Goal: Use online tool/utility: Utilize a website feature to perform a specific function

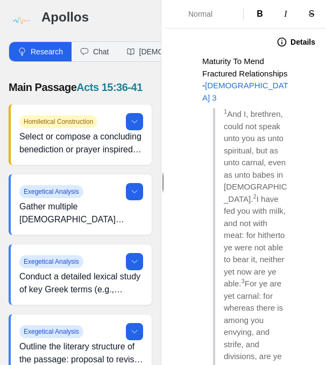
click at [22, 19] on img at bounding box center [21, 21] width 24 height 24
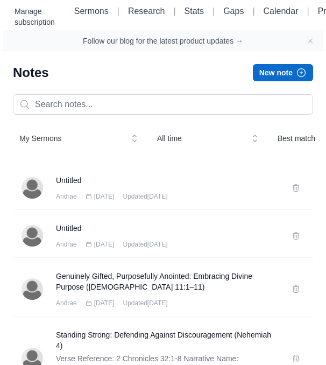
click at [272, 77] on button "New note" at bounding box center [283, 72] width 60 height 17
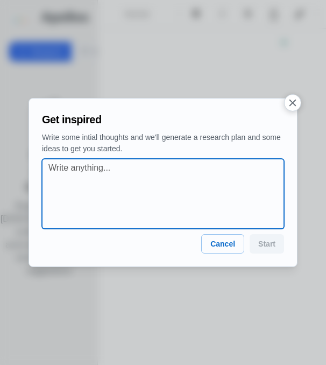
click at [163, 169] on textarea at bounding box center [165, 193] width 235 height 65
click at [146, 170] on textarea at bounding box center [165, 193] width 235 height 65
paste textarea "GENUINELY GIFTED - Avoiding Abuse of Spiritually Gifted. [DEMOGRAPHIC_DATA] 11:…"
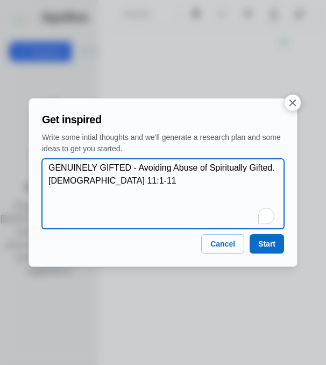
click at [49, 194] on textarea "GENUINELY GIFTED - Avoiding Abuse of Spiritually Gifted. [DEMOGRAPHIC_DATA] 11:…" at bounding box center [165, 193] width 235 height 65
type textarea "GENUINELY GIFTED - Avoiding Abuse of Spiritually Gifted. [DEMOGRAPHIC_DATA] 11:…"
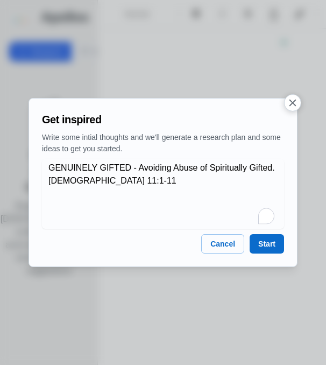
click at [266, 247] on button "Start" at bounding box center [266, 243] width 34 height 19
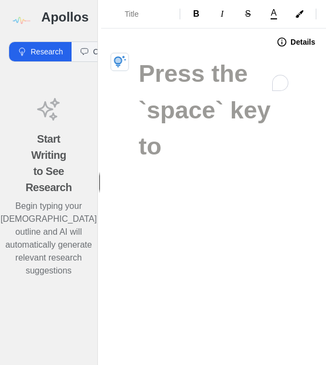
click at [6, 352] on div "Start Writing to See Research Begin typing your sermon outline and AI will auto…" at bounding box center [48, 244] width 97 height 348
click at [104, 341] on div "Title B I S A Export Details" at bounding box center [213, 182] width 225 height 365
click at [37, 311] on div "Start Writing to See Research Begin typing your sermon outline and AI will auto…" at bounding box center [48, 190] width 97 height 241
click at [258, 282] on div "Title B I S A Export Details" at bounding box center [213, 182] width 225 height 365
click at [25, 23] on img at bounding box center [21, 21] width 24 height 24
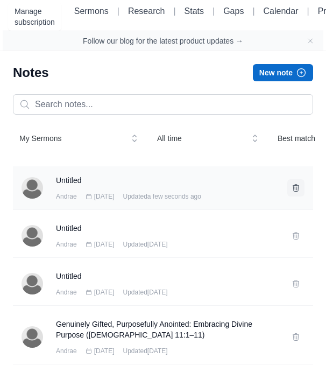
click at [296, 196] on button at bounding box center [295, 187] width 17 height 17
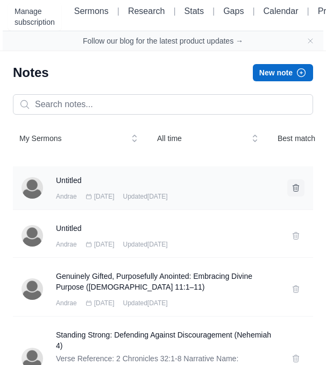
click at [294, 191] on icon at bounding box center [296, 187] width 6 height 7
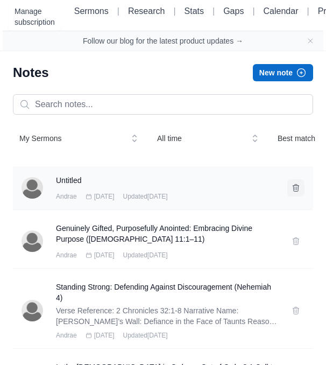
click at [296, 196] on button at bounding box center [295, 187] width 17 height 17
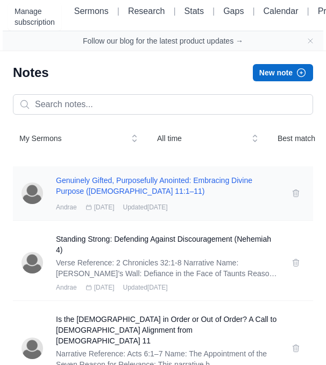
click at [202, 196] on h3 "Genuinely Gifted, Purposefully Anointed: Embracing Divine Purpose (1 Corinthian…" at bounding box center [167, 186] width 223 height 22
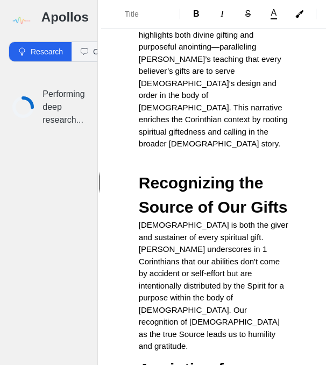
scroll to position [563, 0]
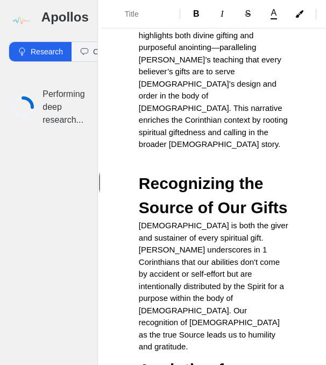
click at [21, 17] on img at bounding box center [21, 21] width 24 height 24
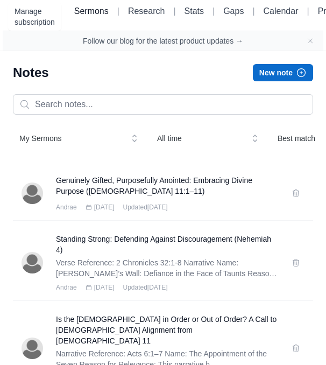
click at [102, 16] on link "Sermons" at bounding box center [91, 10] width 34 height 9
click at [158, 15] on link "Research" at bounding box center [146, 10] width 37 height 9
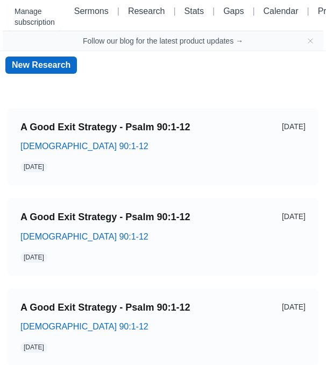
click at [52, 70] on link "New Research" at bounding box center [41, 64] width 72 height 17
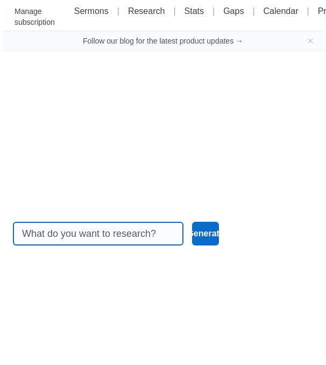
click at [120, 245] on input at bounding box center [98, 233] width 152 height 23
click at [85, 245] on input at bounding box center [98, 233] width 152 height 23
paste input "GENUINELY GIFTED - Avoiding Abuse of Spiritually Gifted. 1 CORINTHIANS 11:1-11"
type input "GENUINELY GIFTED - Avoiding Abuse of Spiritually Gifted. 1 CORINTHIANS 11:1-11"
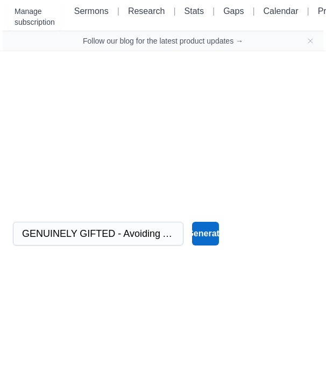
click at [206, 245] on button "Generate" at bounding box center [205, 234] width 27 height 24
click at [210, 243] on button "Generate" at bounding box center [205, 234] width 27 height 24
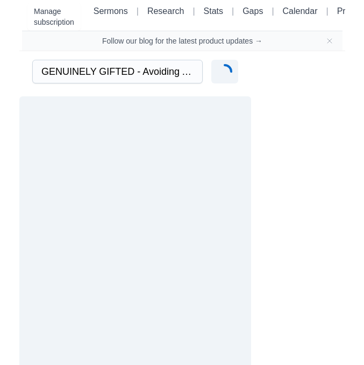
scroll to position [0, 5]
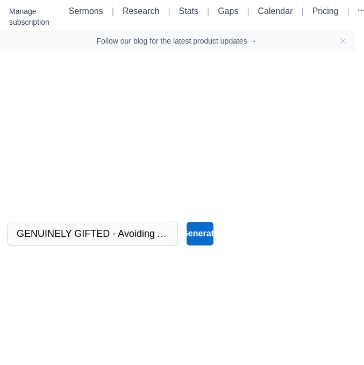
click at [202, 245] on button "Generate" at bounding box center [200, 234] width 27 height 24
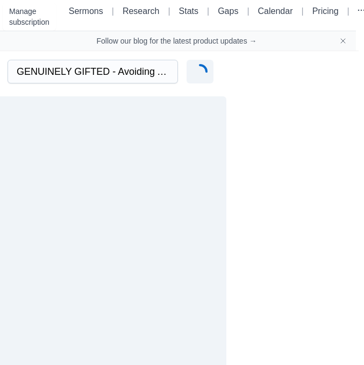
click at [325, 44] on icon "Close banner" at bounding box center [343, 41] width 9 height 9
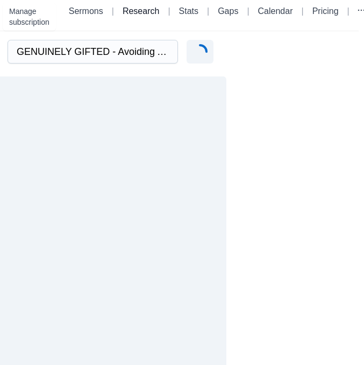
click at [150, 15] on link "Research" at bounding box center [141, 10] width 37 height 9
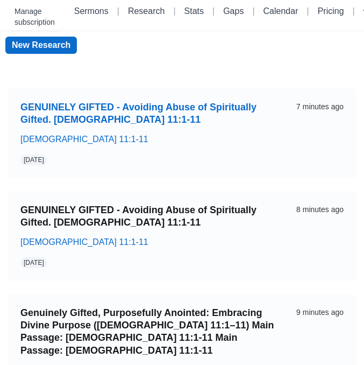
click at [212, 115] on link "GENUINELY GIFTED - Avoiding Abuse of Spiritually Gifted. 1 CORINTHIANS 11:1-11" at bounding box center [149, 113] width 259 height 25
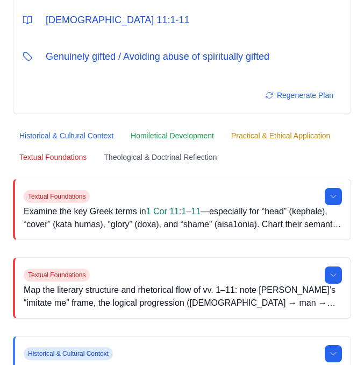
scroll to position [81, 0]
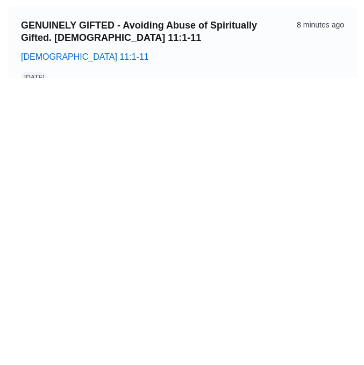
scroll to position [0, 3]
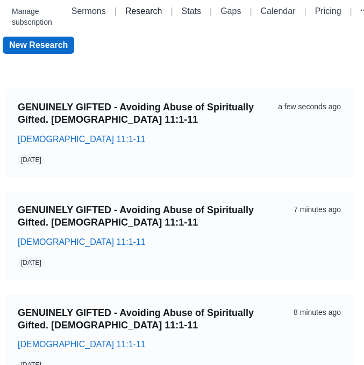
click at [161, 11] on link "Research" at bounding box center [143, 10] width 37 height 9
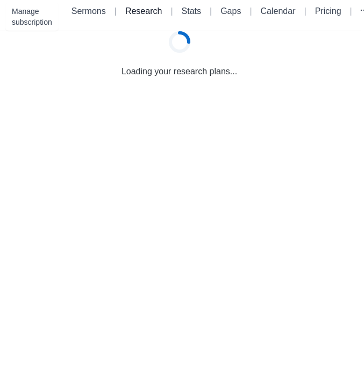
scroll to position [0, 0]
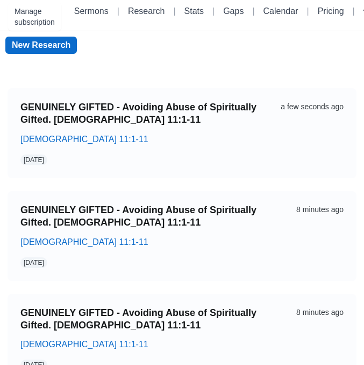
click at [65, 44] on link "New Research" at bounding box center [41, 45] width 72 height 17
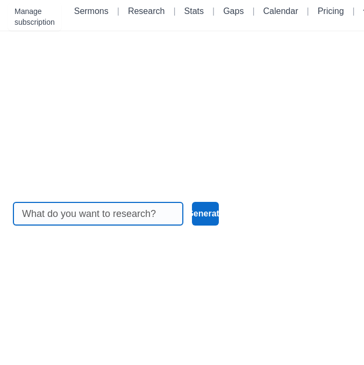
click at [129, 225] on input at bounding box center [98, 213] width 152 height 23
paste input "GENUINELY GIFTED - Avoiding Abuse of Spiritually Gifted. 1 CORINTHIANS 11:1-11"
click at [150, 225] on input "GENUINELY GIFTED - Avoiding Abuse of Spiritually Gifted. 1 CORINTHIANS 11:1-11" at bounding box center [98, 213] width 152 height 23
click at [149, 225] on input "GENUINELY GIFTED - Avoiding Abuse of Spiritually Gifted. 1 CORINTHIANS 11:1-11" at bounding box center [98, 213] width 152 height 23
type input "GENUINELY GIFTED - Avoiding Abuse of Spiritually Gifted. 1 CORINTHIANS 12:1-11"
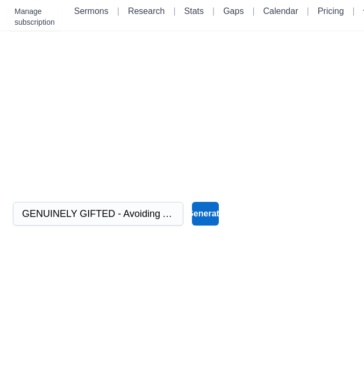
click at [212, 225] on button "Generate" at bounding box center [205, 214] width 27 height 24
click at [153, 13] on link "Research" at bounding box center [146, 10] width 37 height 9
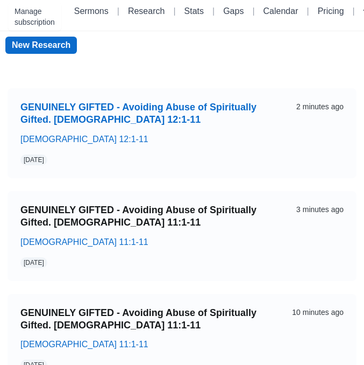
click at [209, 124] on link "GENUINELY GIFTED - Avoiding Abuse of Spiritually Gifted. 1 CORINTHIANS 12:1-11" at bounding box center [149, 113] width 259 height 25
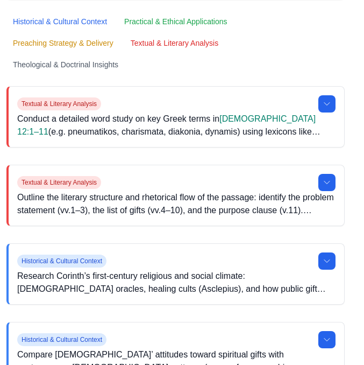
scroll to position [204, 8]
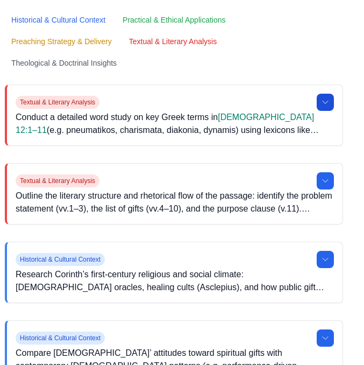
click at [325, 106] on icon at bounding box center [325, 102] width 9 height 9
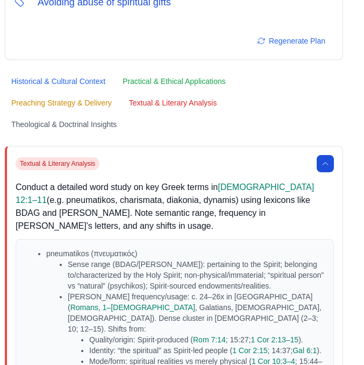
scroll to position [152, 8]
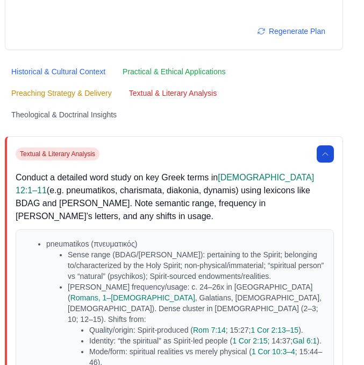
click at [325, 159] on button at bounding box center [325, 153] width 17 height 17
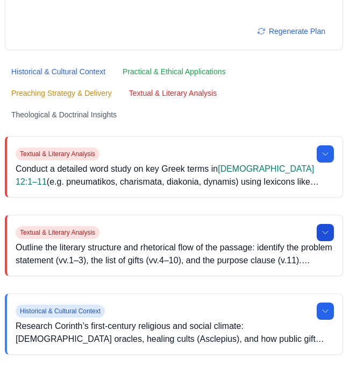
click at [325, 226] on button at bounding box center [325, 232] width 17 height 17
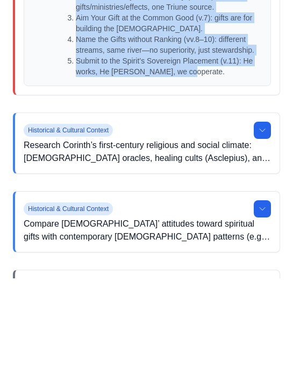
scroll to position [1198, 0]
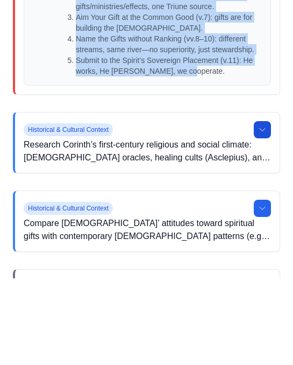
click at [268, 208] on button at bounding box center [262, 216] width 17 height 17
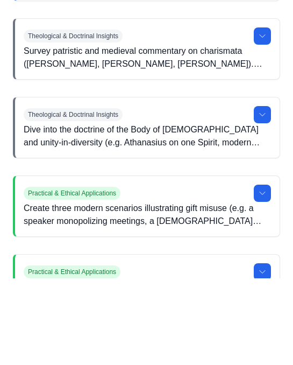
scroll to position [2661, 0]
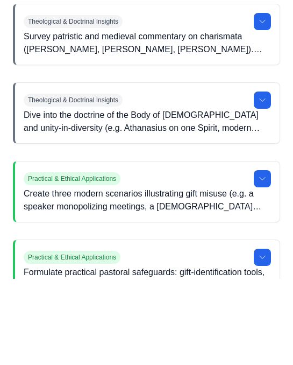
click at [266, 33] on icon at bounding box center [262, 29] width 9 height 9
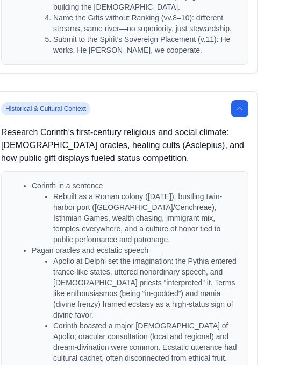
click at [236, 113] on icon at bounding box center [239, 108] width 9 height 9
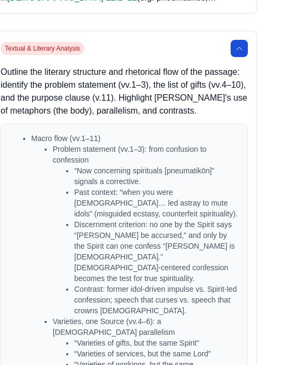
click at [240, 45] on icon at bounding box center [239, 48] width 9 height 9
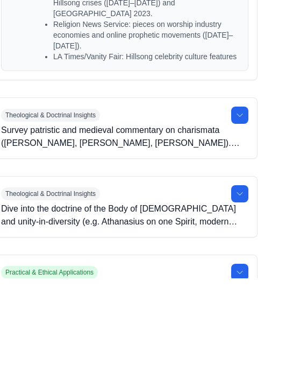
scroll to position [1739, 23]
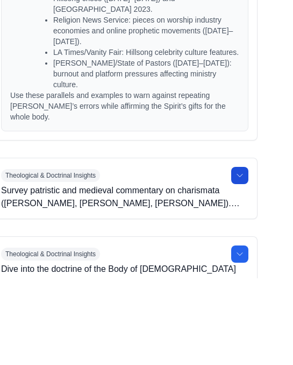
click at [241, 258] on icon at bounding box center [239, 262] width 9 height 9
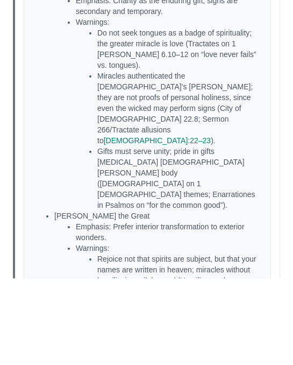
scroll to position [2359, 0]
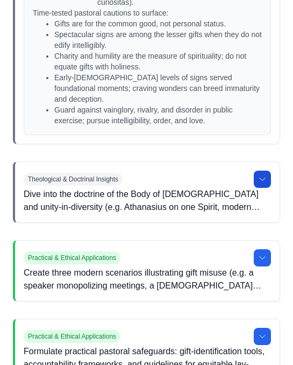
click at [259, 175] on icon at bounding box center [262, 179] width 9 height 9
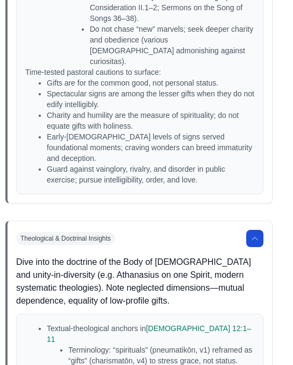
scroll to position [3134, 8]
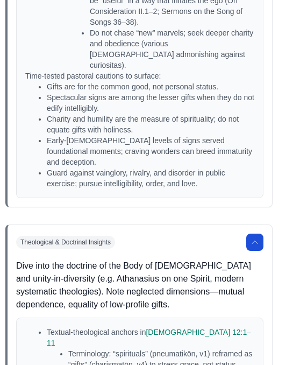
click at [253, 238] on icon at bounding box center [255, 242] width 9 height 9
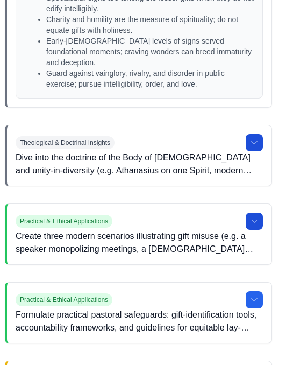
click at [254, 217] on icon at bounding box center [254, 221] width 9 height 9
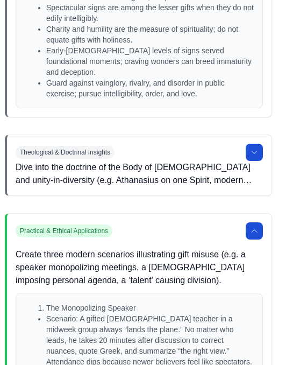
scroll to position [3224, 8]
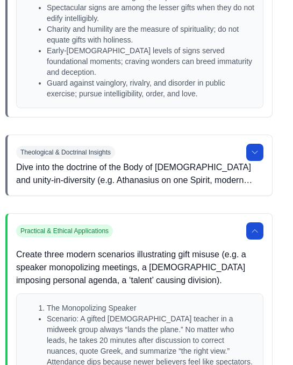
click at [258, 226] on icon at bounding box center [255, 230] width 9 height 9
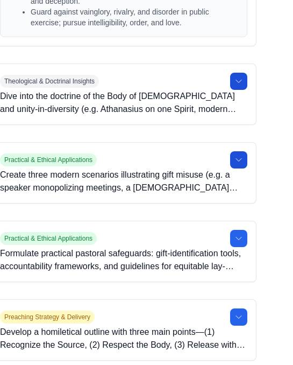
scroll to position [3302, 22]
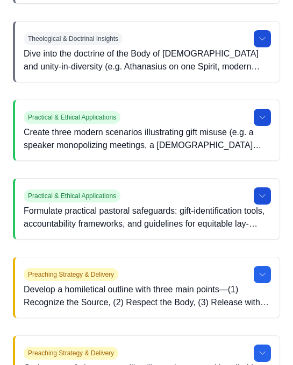
click at [263, 187] on button at bounding box center [262, 195] width 17 height 17
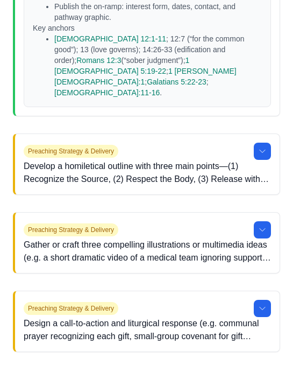
scroll to position [4786, 0]
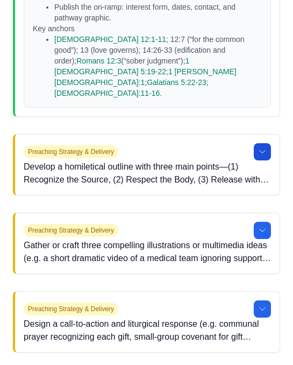
click at [259, 147] on icon at bounding box center [262, 151] width 9 height 9
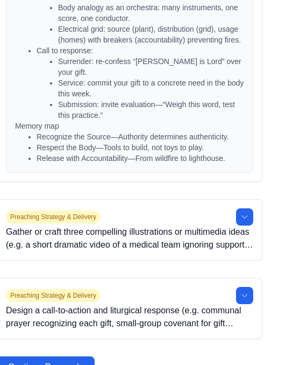
scroll to position [6071, 18]
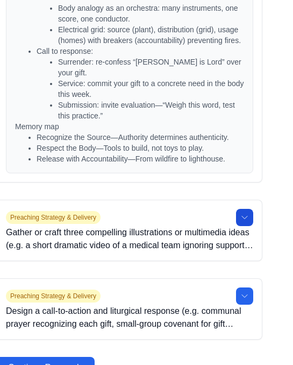
click at [241, 222] on icon at bounding box center [244, 217] width 9 height 9
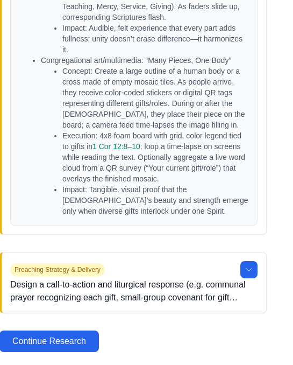
scroll to position [6643, 13]
click at [244, 278] on button at bounding box center [248, 269] width 17 height 17
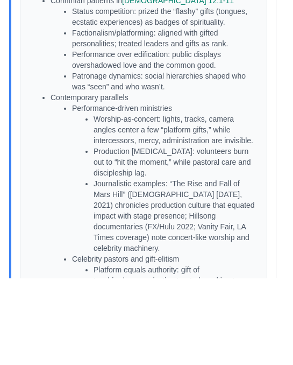
scroll to position [544, 4]
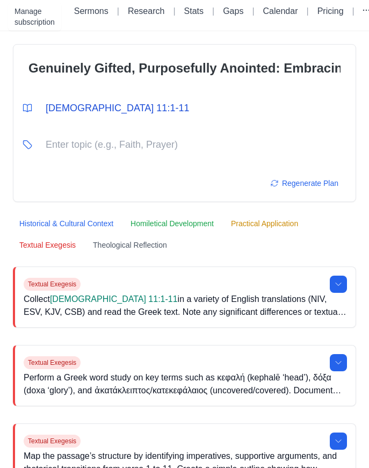
type input "Genuinely Gifted, Purposefully Anointed: Embracing Divine Purpose ([DEMOGRAPHIC…"
